Goal: Transaction & Acquisition: Book appointment/travel/reservation

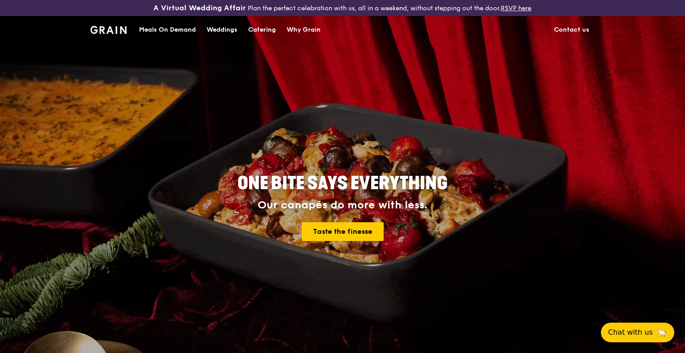
click at [253, 32] on div "Catering" at bounding box center [262, 30] width 28 height 27
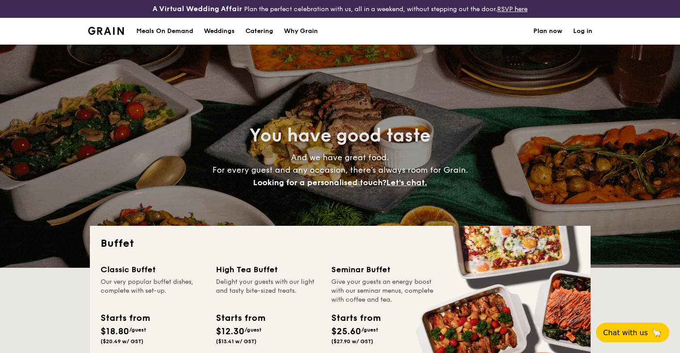
select select
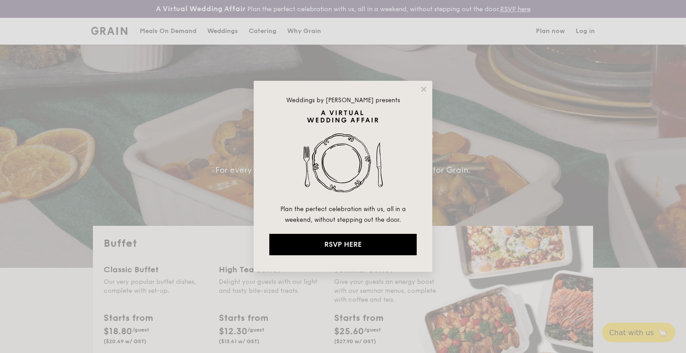
click at [429, 87] on div "Weddings by [PERSON_NAME] presents Plan the perfect celebration with us, all in…" at bounding box center [343, 176] width 179 height 191
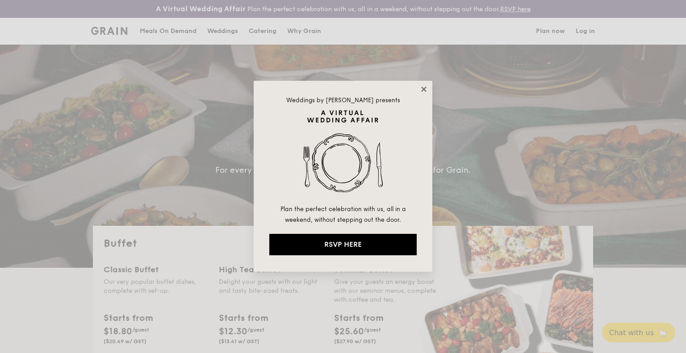
click at [422, 91] on icon at bounding box center [423, 89] width 5 height 5
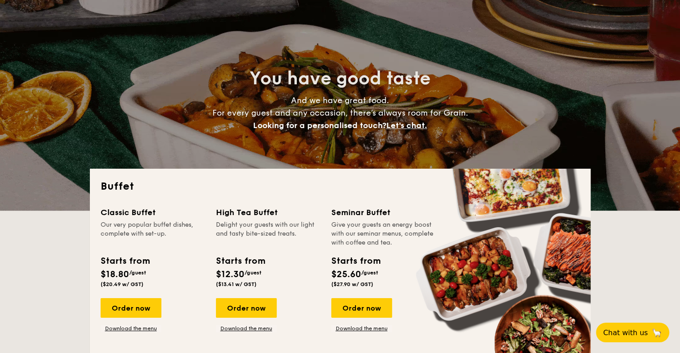
scroll to position [179, 0]
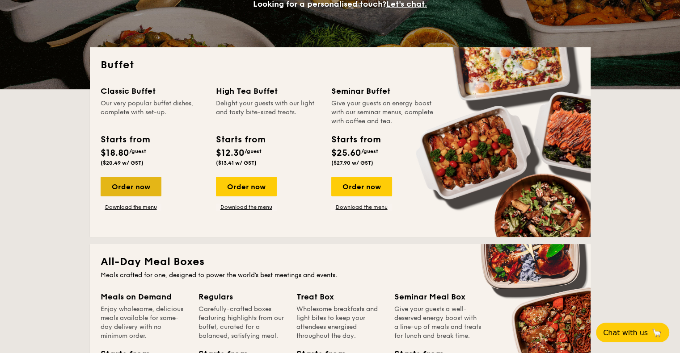
click at [152, 184] on div "Order now" at bounding box center [131, 187] width 61 height 20
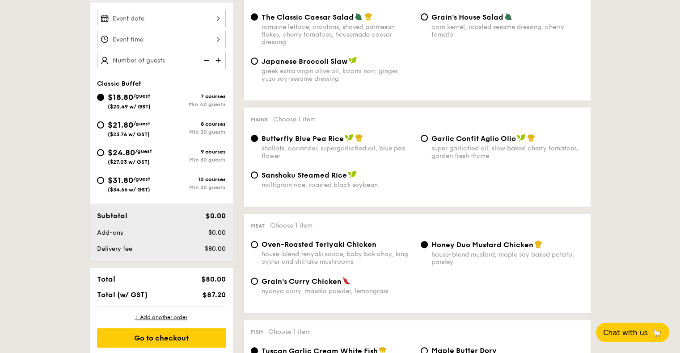
scroll to position [268, 0]
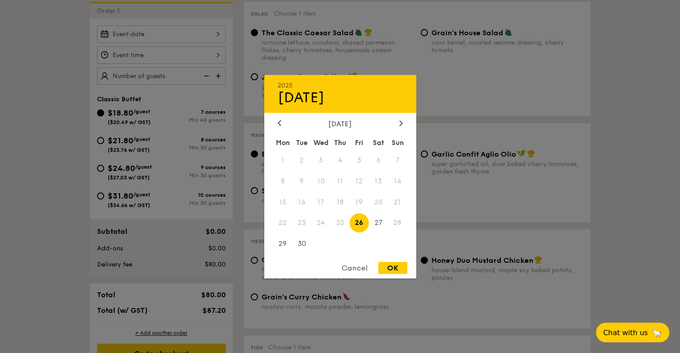
click at [169, 29] on div "2025 Sep [DATE] Tue Wed Thu Fri Sat Sun 1 2 3 4 5 6 7 8 9 10 11 12 13 14 15 16 …" at bounding box center [161, 33] width 129 height 17
click at [50, 74] on div at bounding box center [340, 176] width 680 height 353
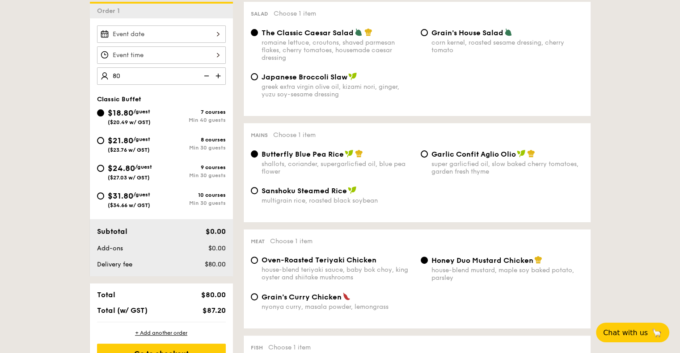
type input "80 guests"
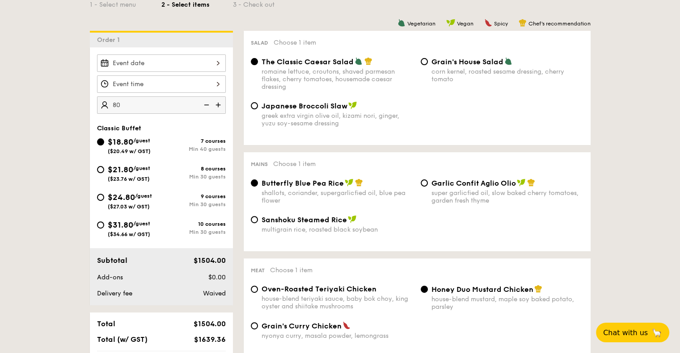
scroll to position [223, 0]
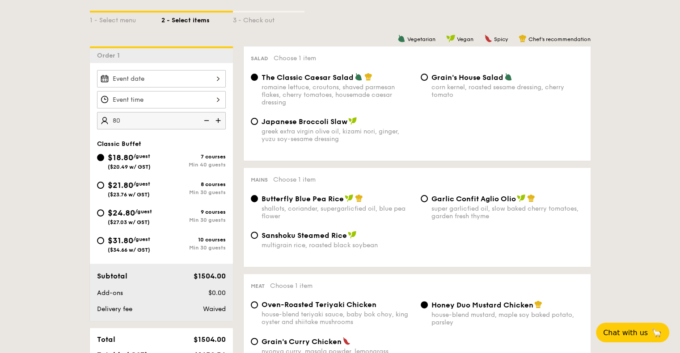
click at [204, 80] on div at bounding box center [161, 78] width 129 height 17
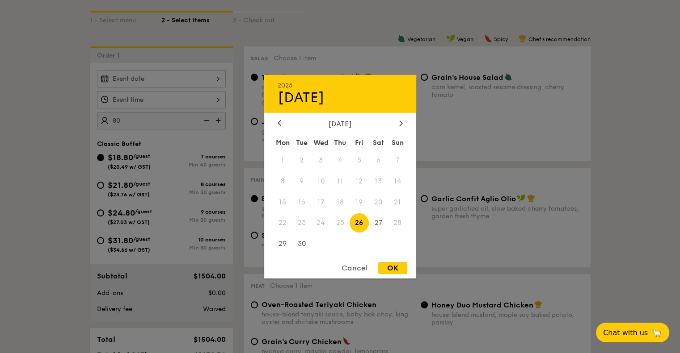
click at [629, 168] on div at bounding box center [340, 176] width 680 height 353
click at [155, 82] on div "2025 Sep [DATE] Tue Wed Thu Fri Sat Sun 1 2 3 4 5 6 7 8 9 10 11 12 13 14 15 16 …" at bounding box center [161, 78] width 129 height 17
click at [628, 136] on div at bounding box center [340, 176] width 680 height 353
